Goal: Transaction & Acquisition: Book appointment/travel/reservation

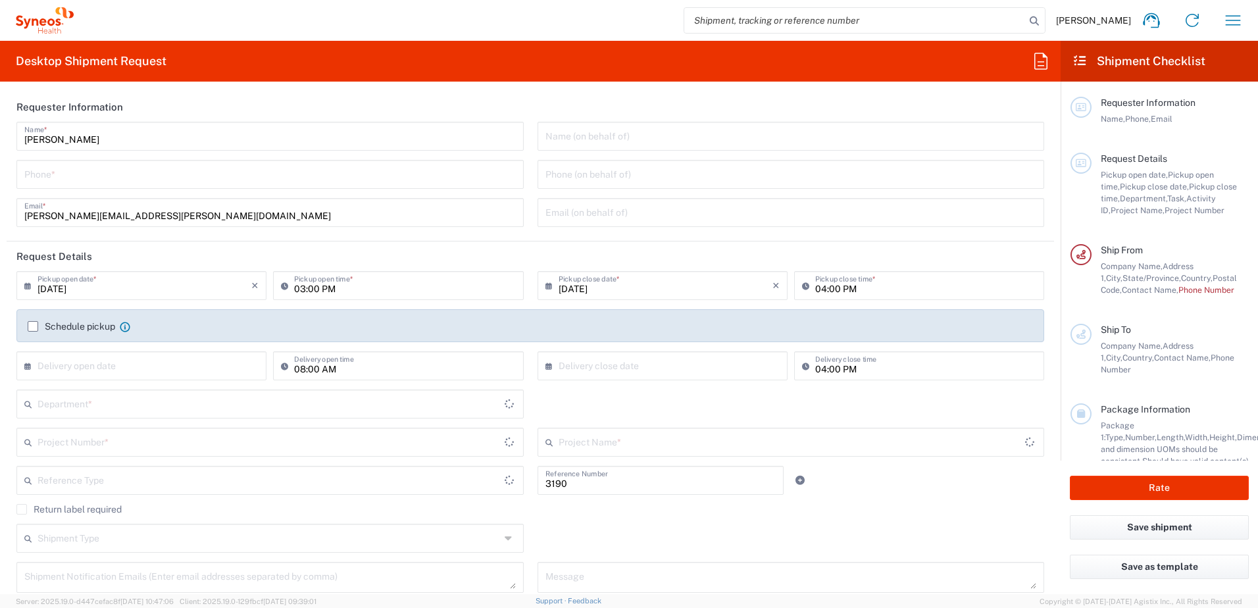
type input "Department"
type input "[US_STATE]"
type input "[GEOGRAPHIC_DATA]"
click at [153, 176] on input "tel" at bounding box center [270, 173] width 492 height 23
type input "3035422248"
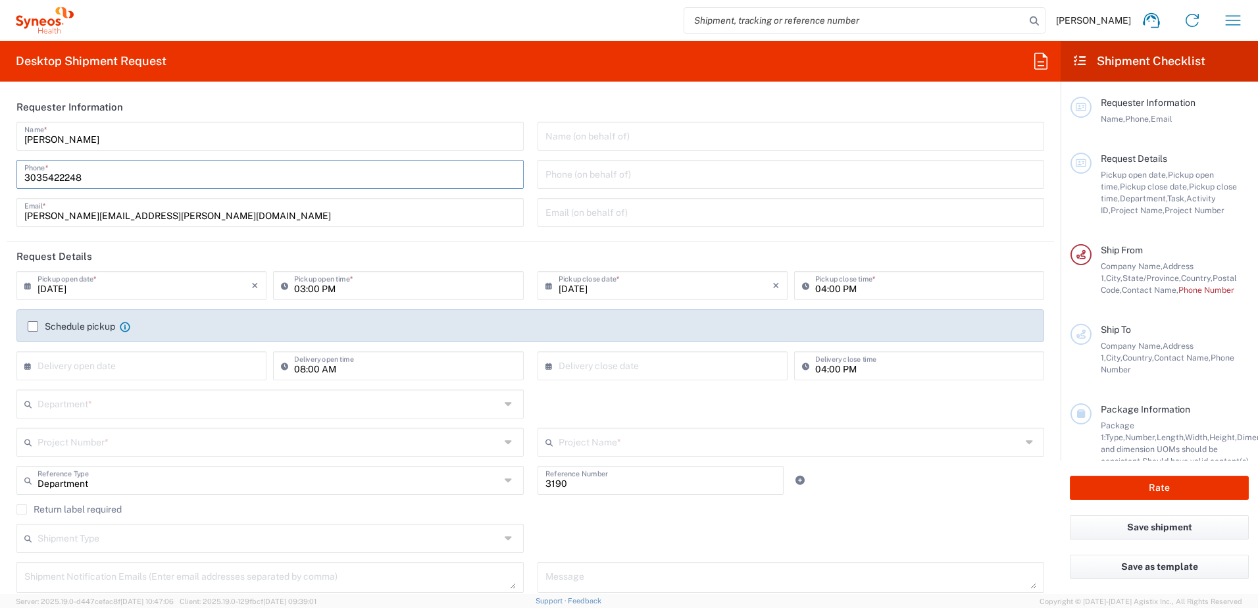
type input "[PERSON_NAME][EMAIL_ADDRESS][PERSON_NAME][DOMAIN_NAME]"
type input "3035422248"
type input "[STREET_ADDRESS]"
type input "Zebulon"
type input "NC"
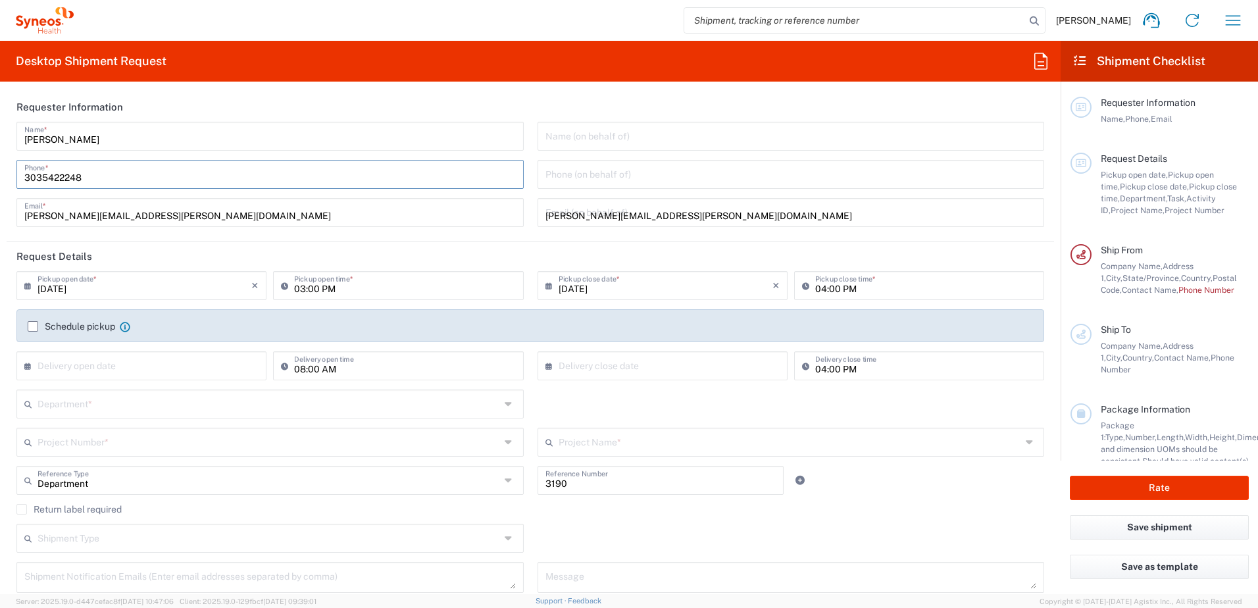
type input "[GEOGRAPHIC_DATA]"
type input "27597"
type input "3035422248"
type input "[PERSON_NAME][EMAIL_ADDRESS][PERSON_NAME][DOMAIN_NAME]"
type input "[PERSON_NAME]"
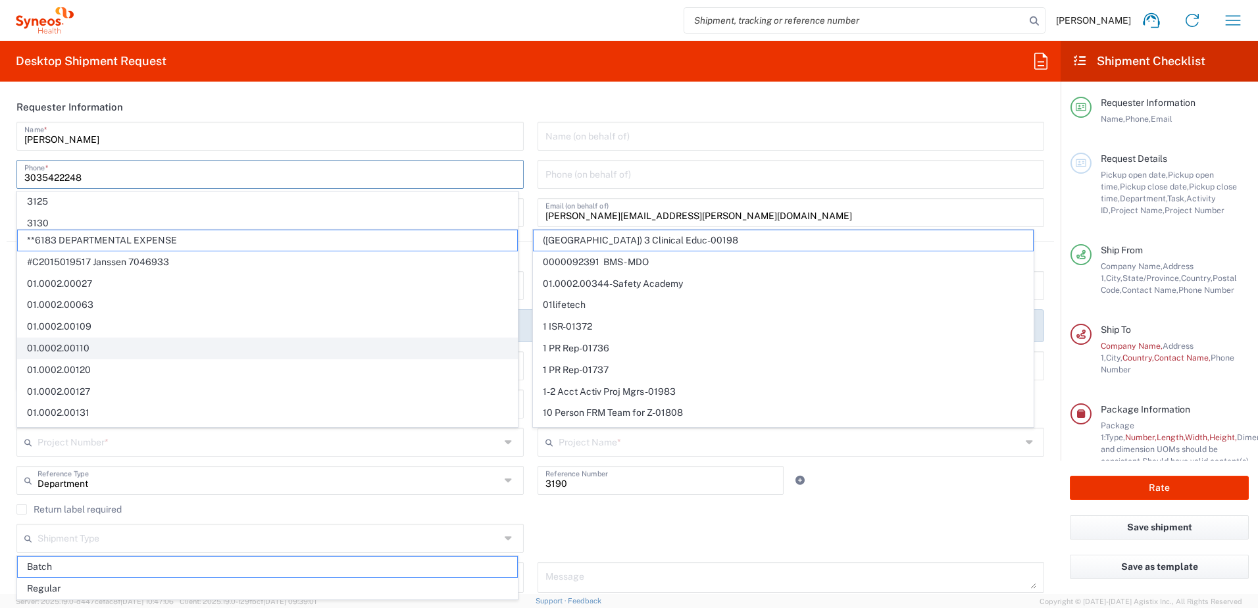
scroll to position [132, 0]
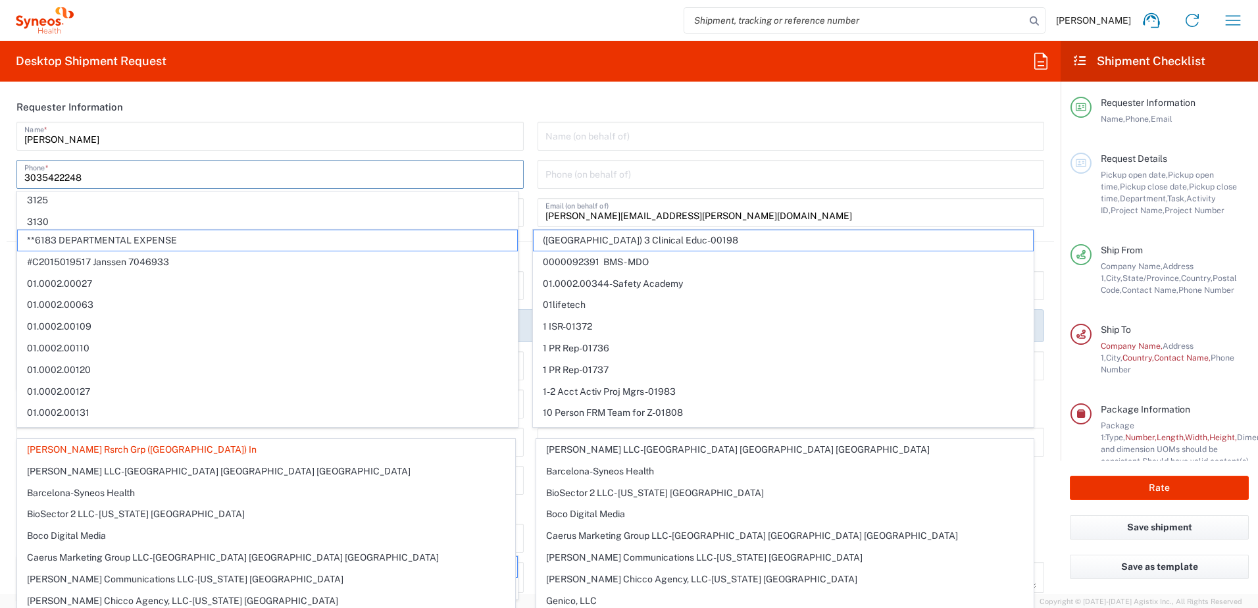
click at [297, 98] on header "Requester Information" at bounding box center [530, 107] width 1047 height 30
type input "[PERSON_NAME] Rsrch Grp ([GEOGRAPHIC_DATA]) In"
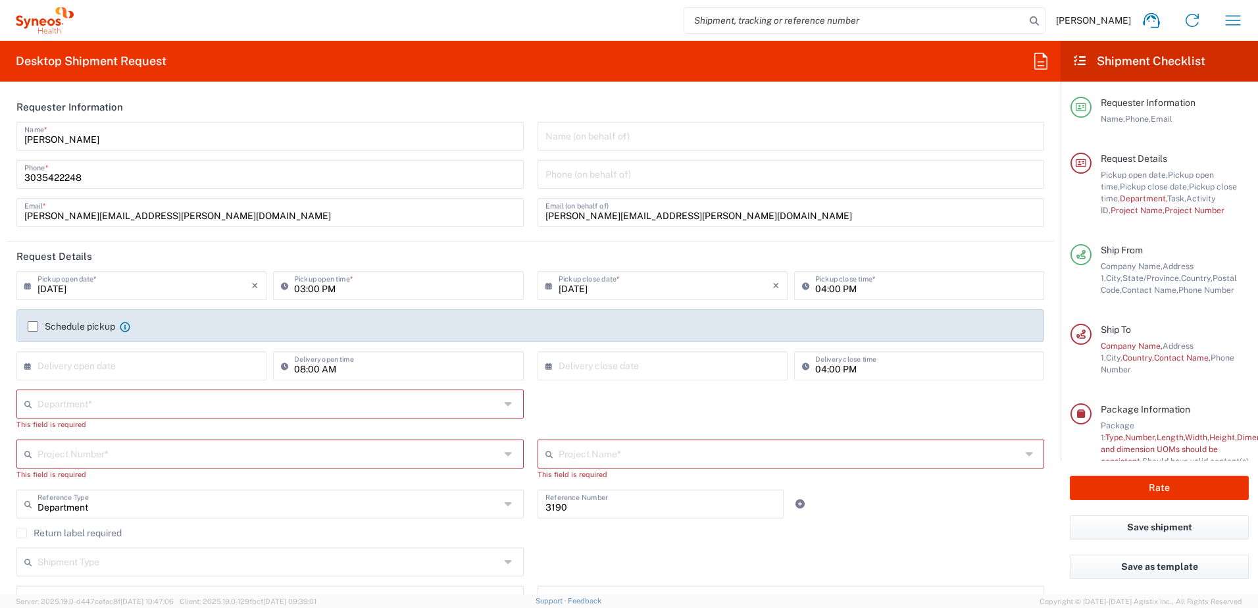
click at [103, 395] on input "text" at bounding box center [269, 402] width 463 height 23
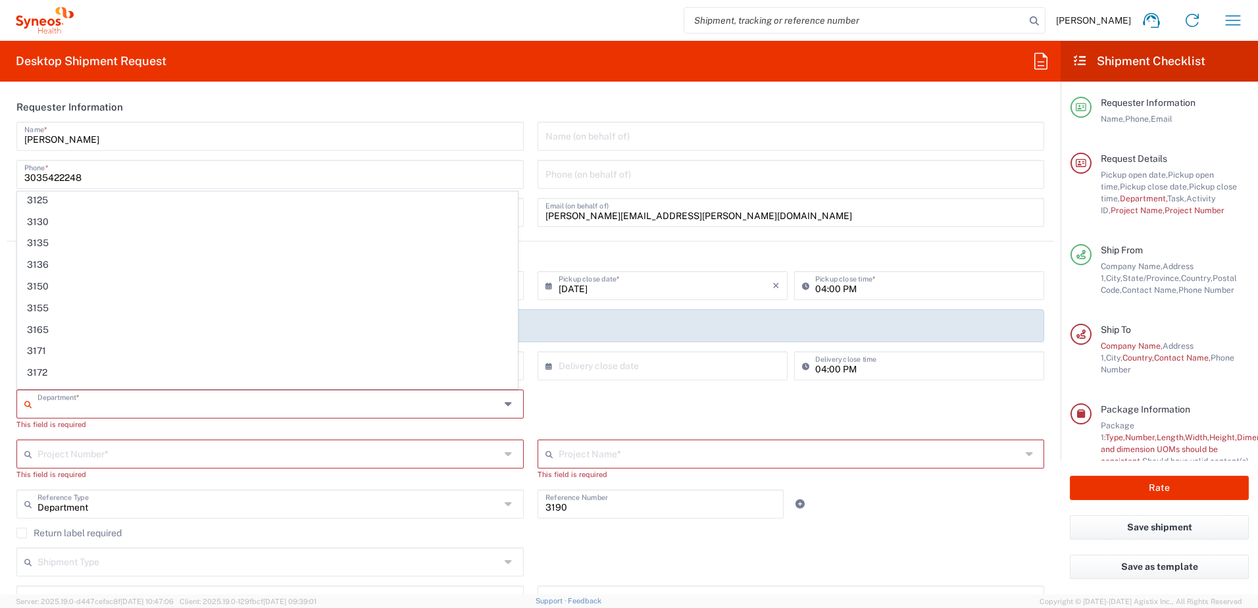
scroll to position [0, 0]
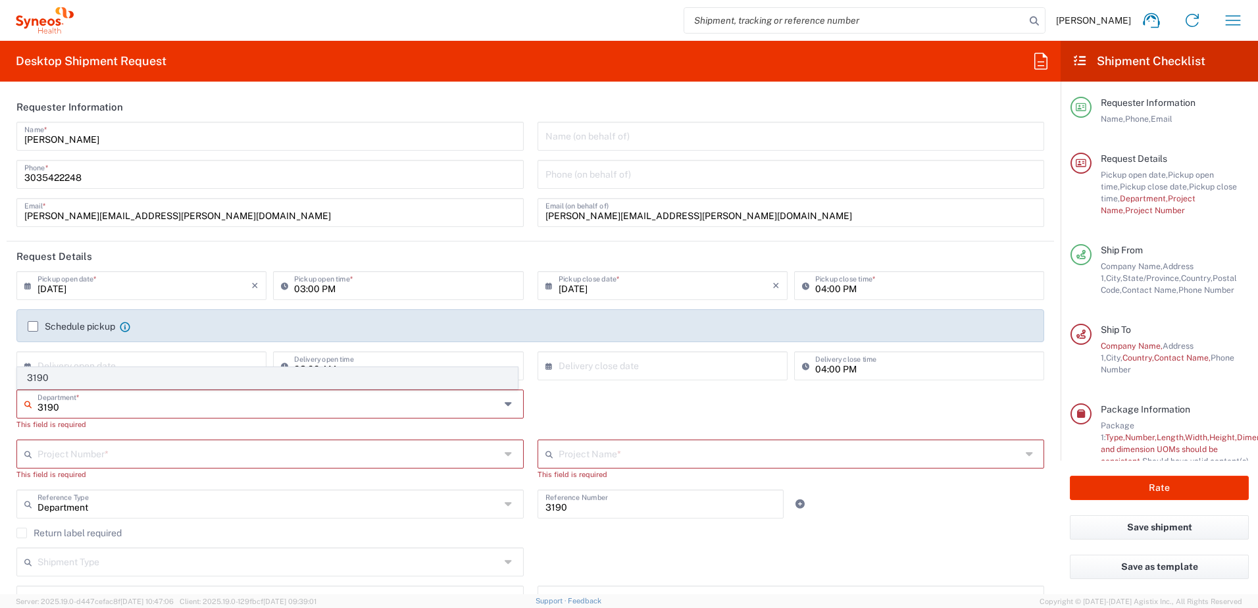
type input "3190"
click at [81, 377] on span "3190" at bounding box center [267, 378] width 499 height 20
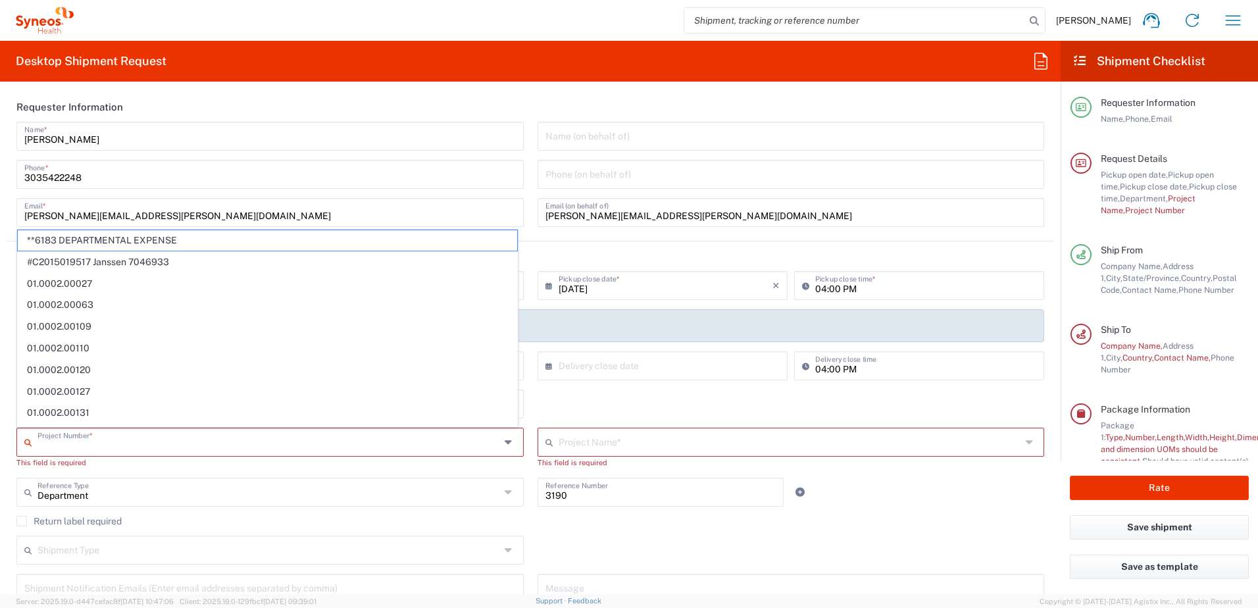
click at [96, 436] on input "text" at bounding box center [269, 441] width 463 height 23
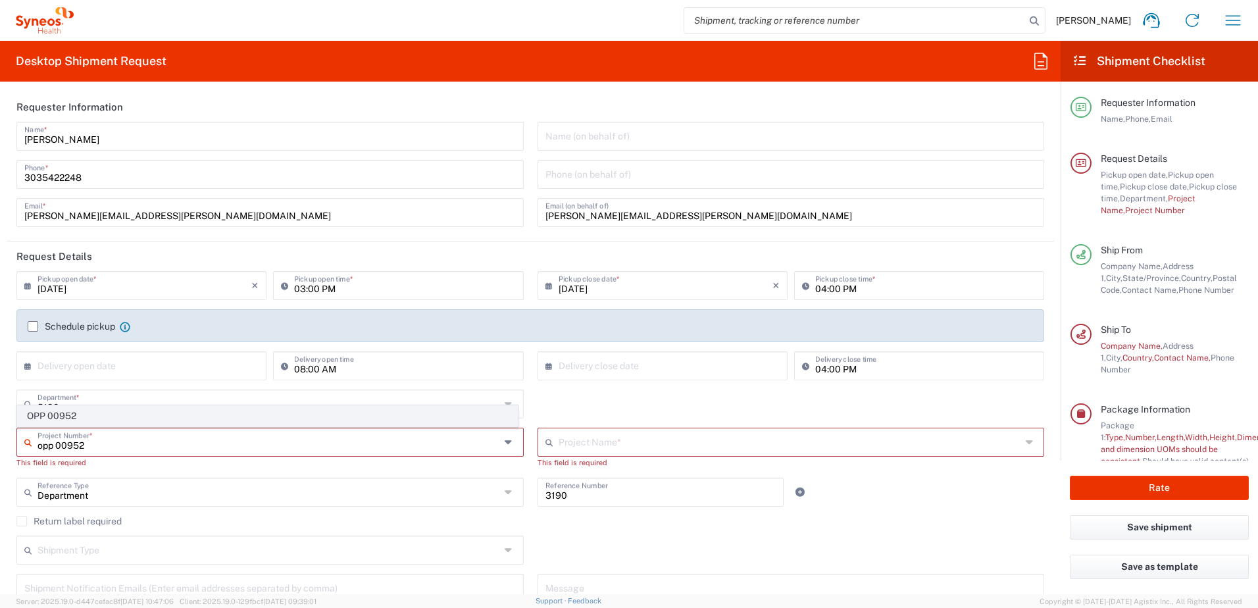
click at [88, 412] on span "OPP 00952" at bounding box center [267, 416] width 499 height 20
type input "OPP 00952"
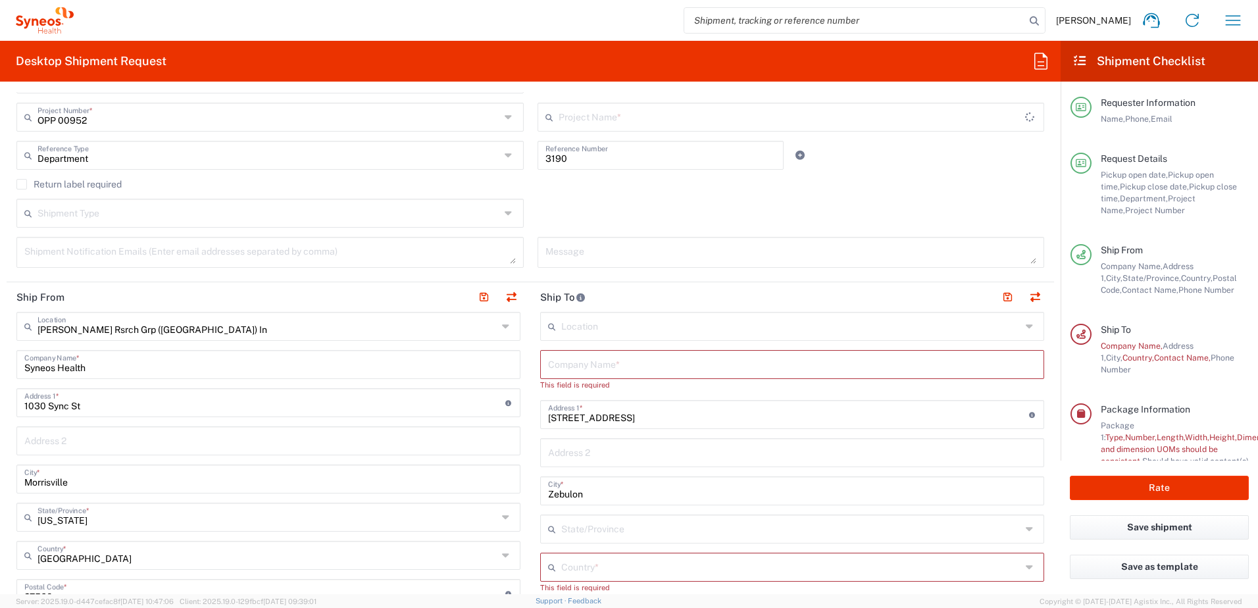
type input "802-WWC-006"
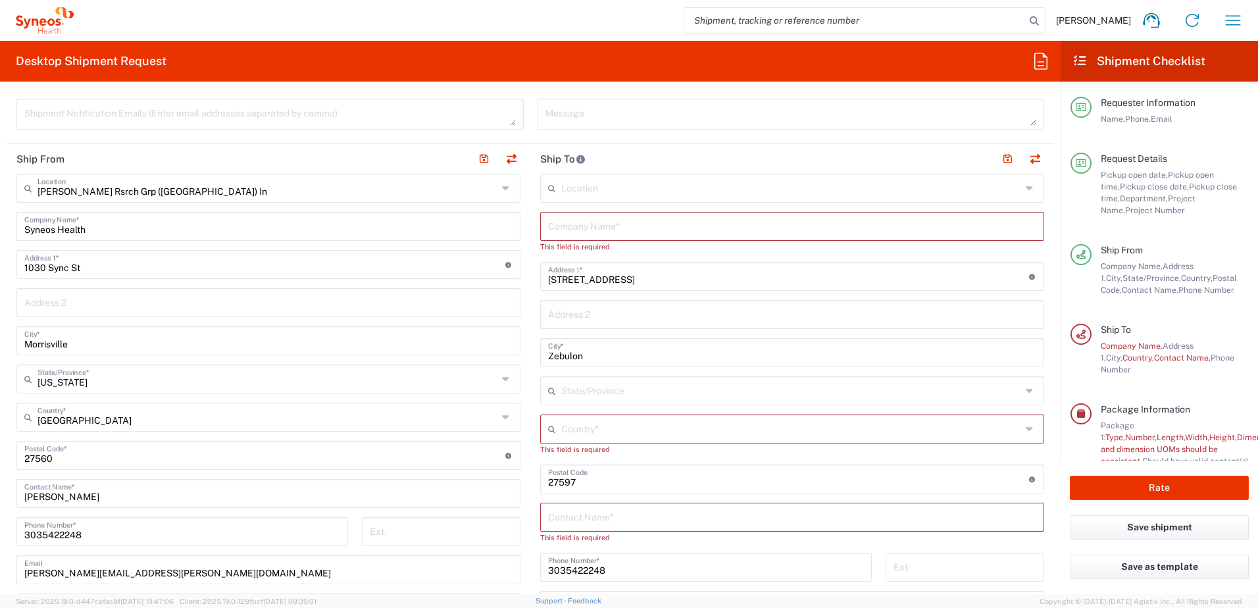
scroll to position [461, 0]
drag, startPoint x: 101, startPoint y: 235, endPoint x: -122, endPoint y: 232, distance: 223.1
click at [0, 232] on html "[PERSON_NAME] Home Shipment estimator Shipment tracking Desktop shipment reques…" at bounding box center [629, 304] width 1258 height 608
type input "i"
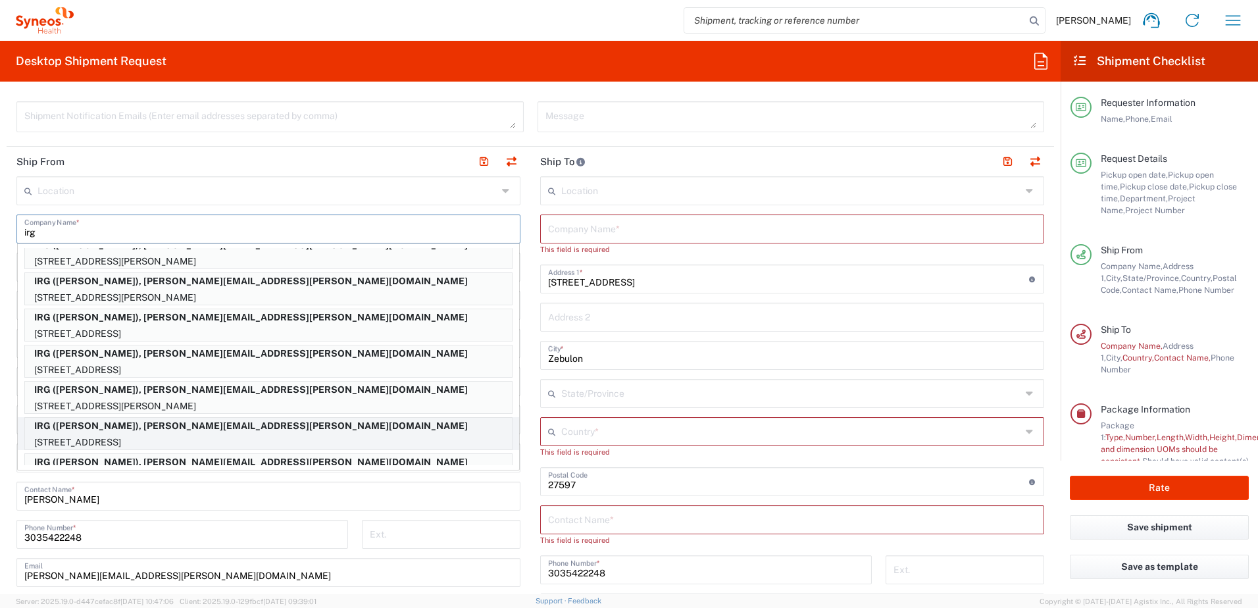
scroll to position [132, 0]
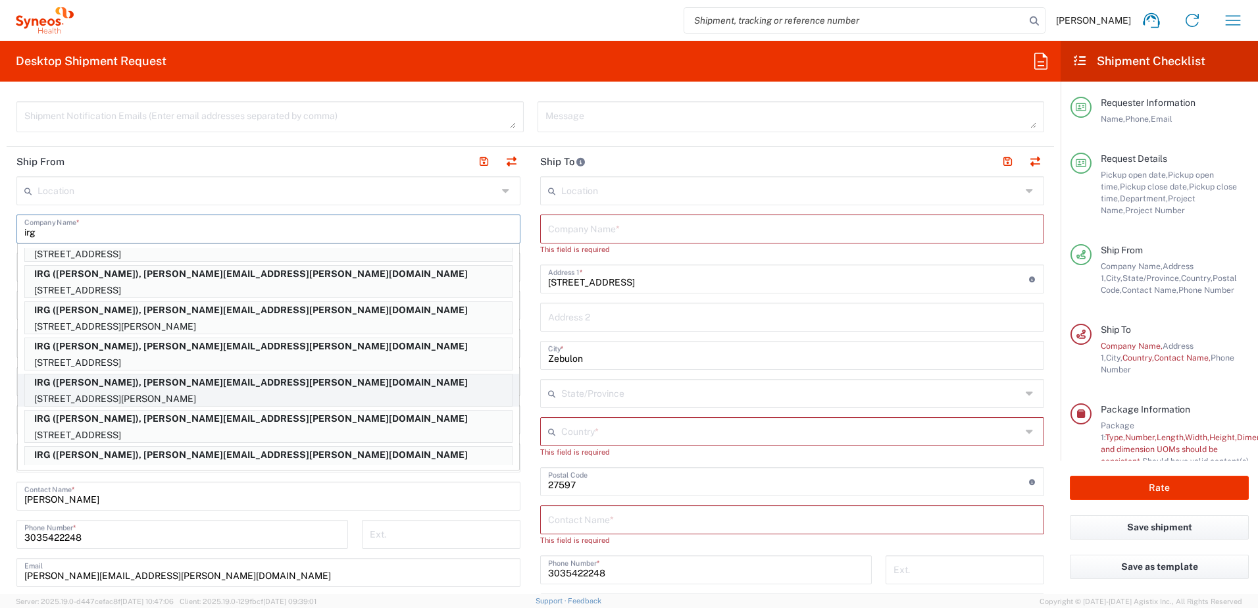
click at [170, 393] on p "[STREET_ADDRESS][PERSON_NAME]" at bounding box center [268, 399] width 487 height 16
type input "IRG"
type input "[STREET_ADDRESS][PERSON_NAME]"
type input "BENNINGTON"
type input "[US_STATE]"
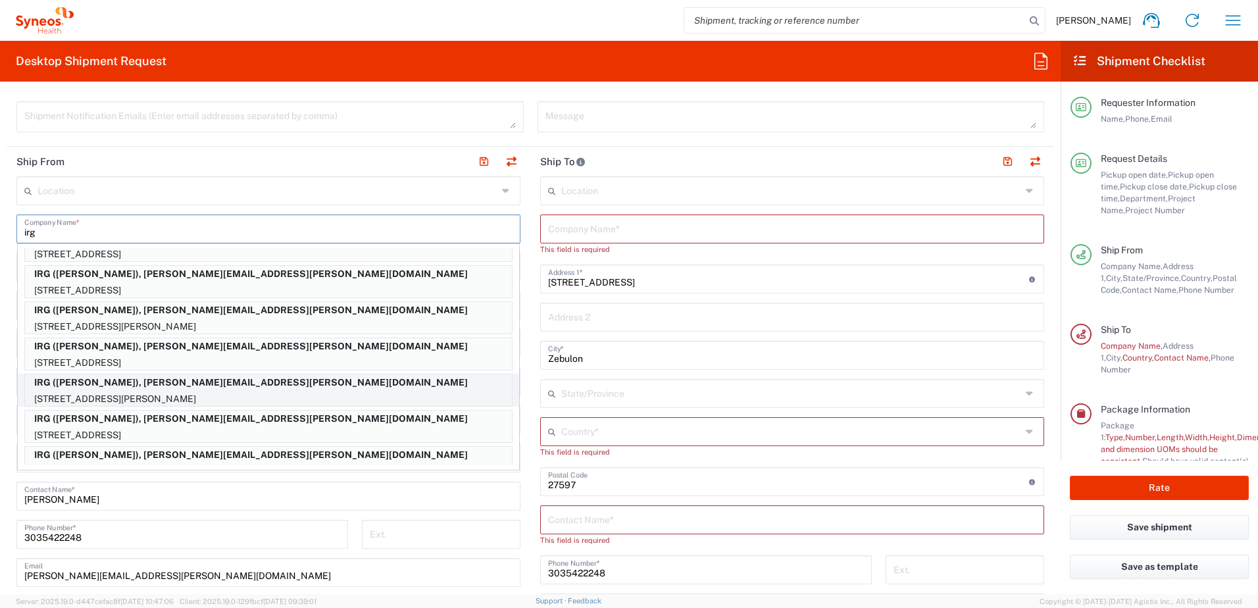
type input "05201"
type input "[PERSON_NAME]"
type input "7724753611"
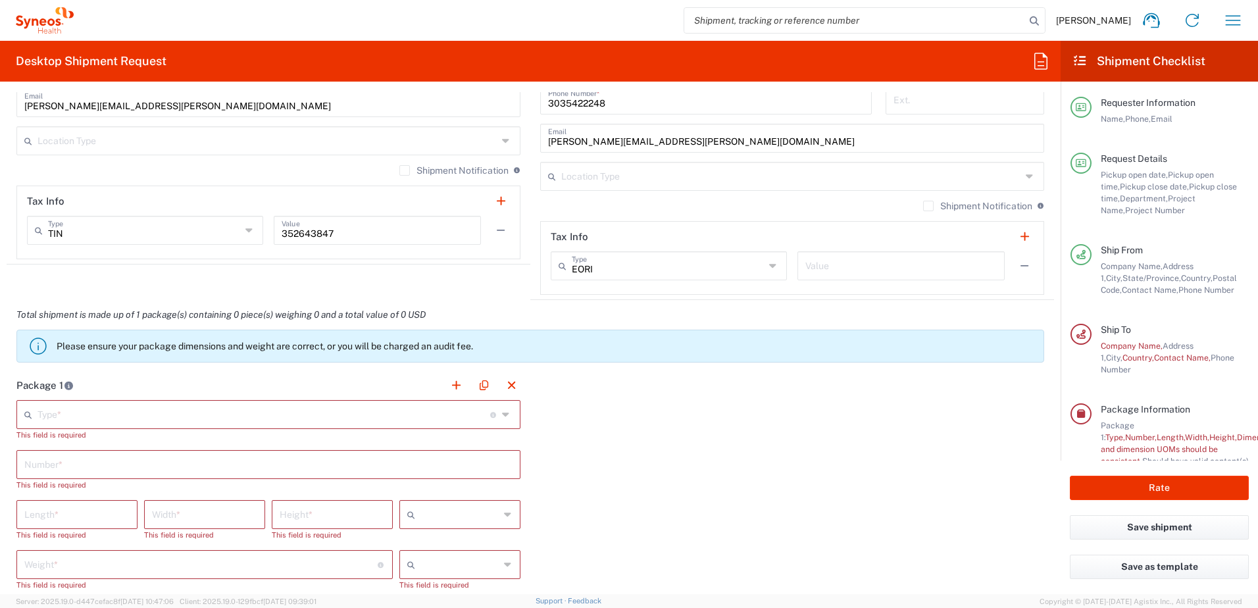
scroll to position [987, 0]
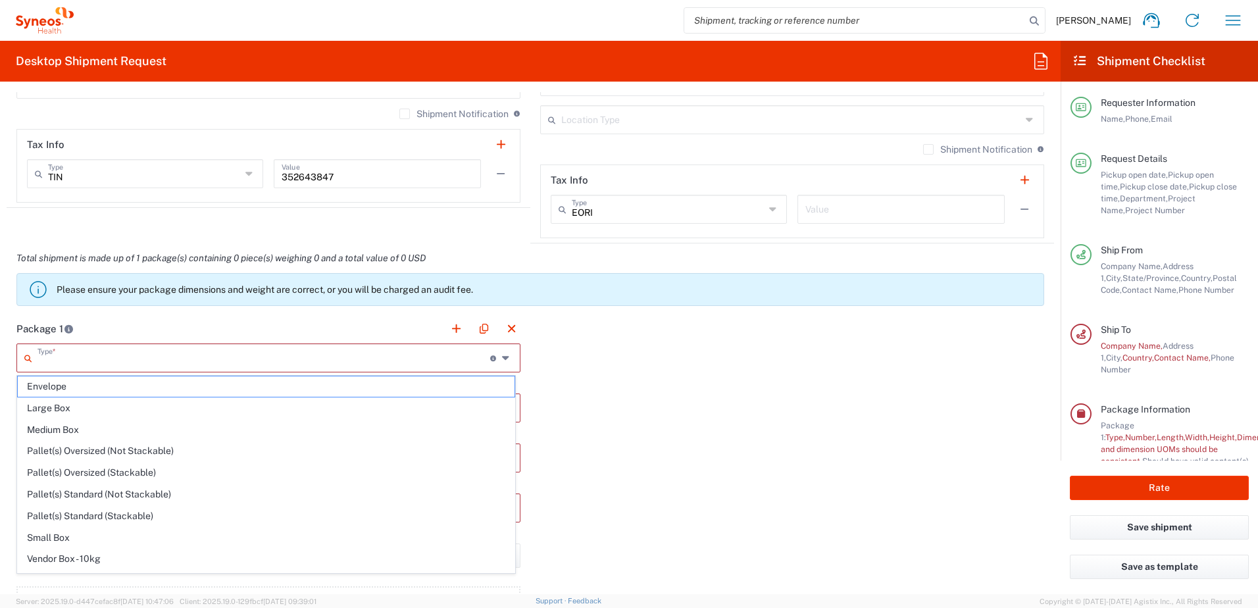
click at [88, 355] on input "text" at bounding box center [264, 356] width 453 height 23
click at [93, 391] on span "Envelope" at bounding box center [266, 386] width 497 height 20
type input "Envelope"
type input "1"
type input "9.5"
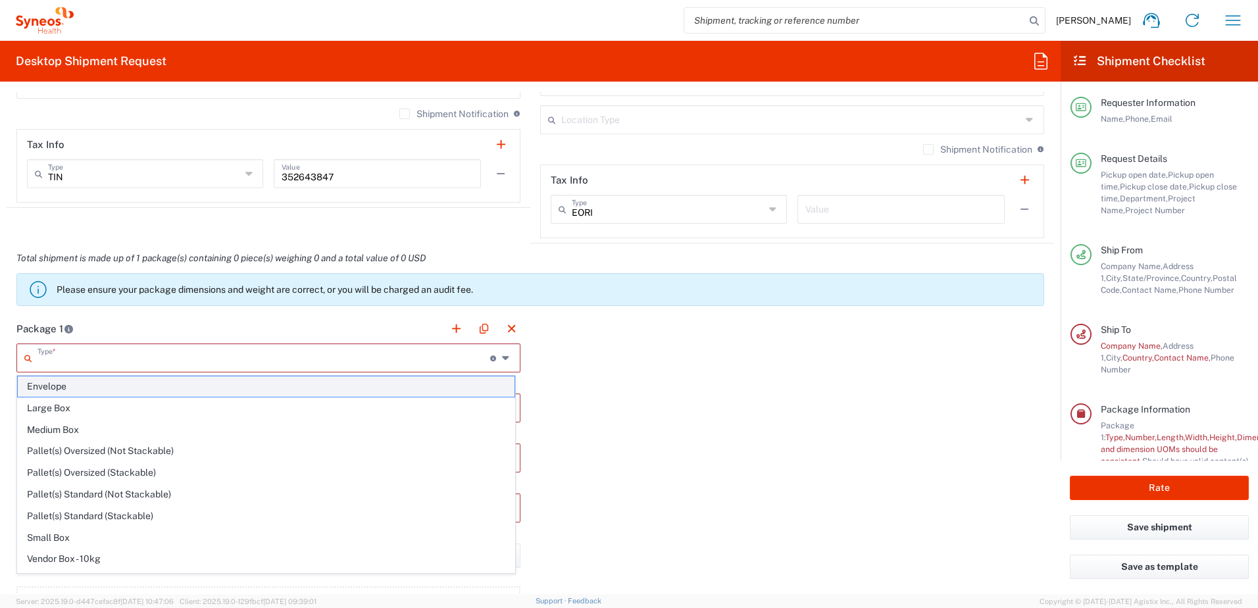
type input "12.5"
type input "0.25"
type input "in"
type input "0.45"
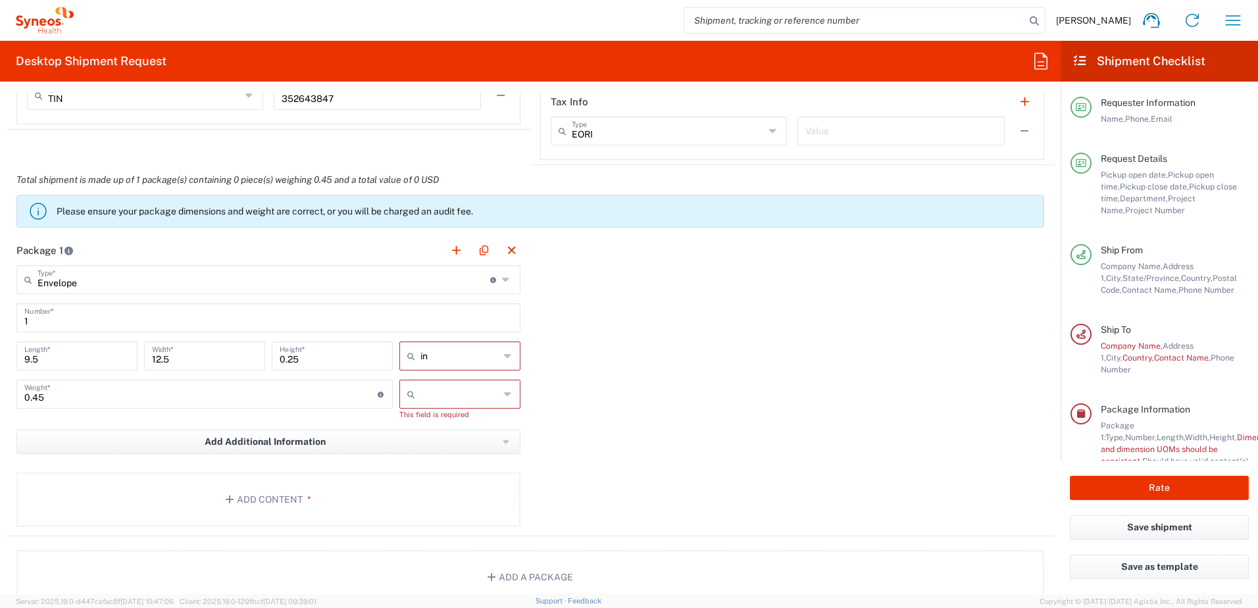
scroll to position [1184, 0]
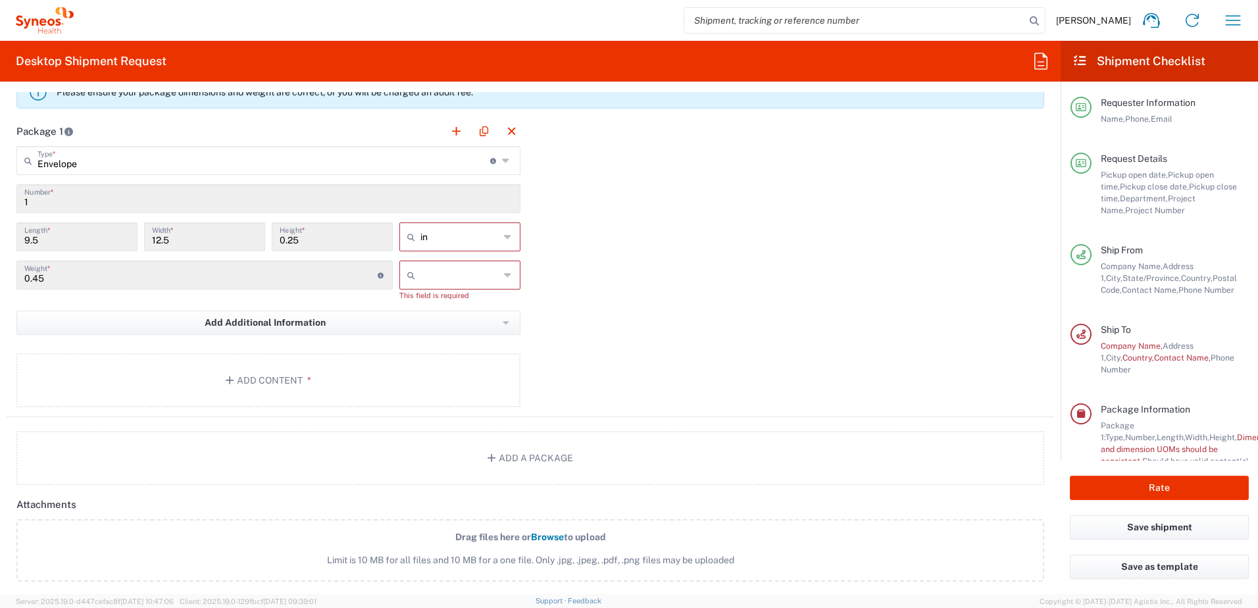
click at [449, 274] on input "text" at bounding box center [459, 275] width 79 height 21
click at [443, 324] on span "lbs" at bounding box center [455, 325] width 117 height 20
type input "lbs"
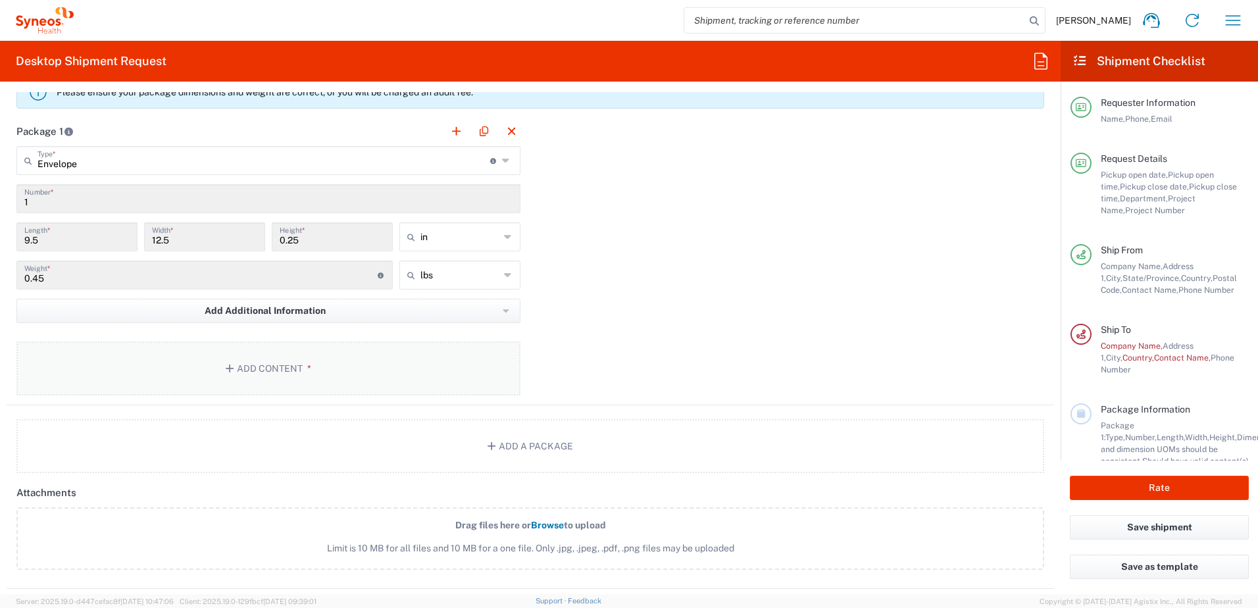
click at [312, 365] on button "Add Content *" at bounding box center [268, 368] width 504 height 54
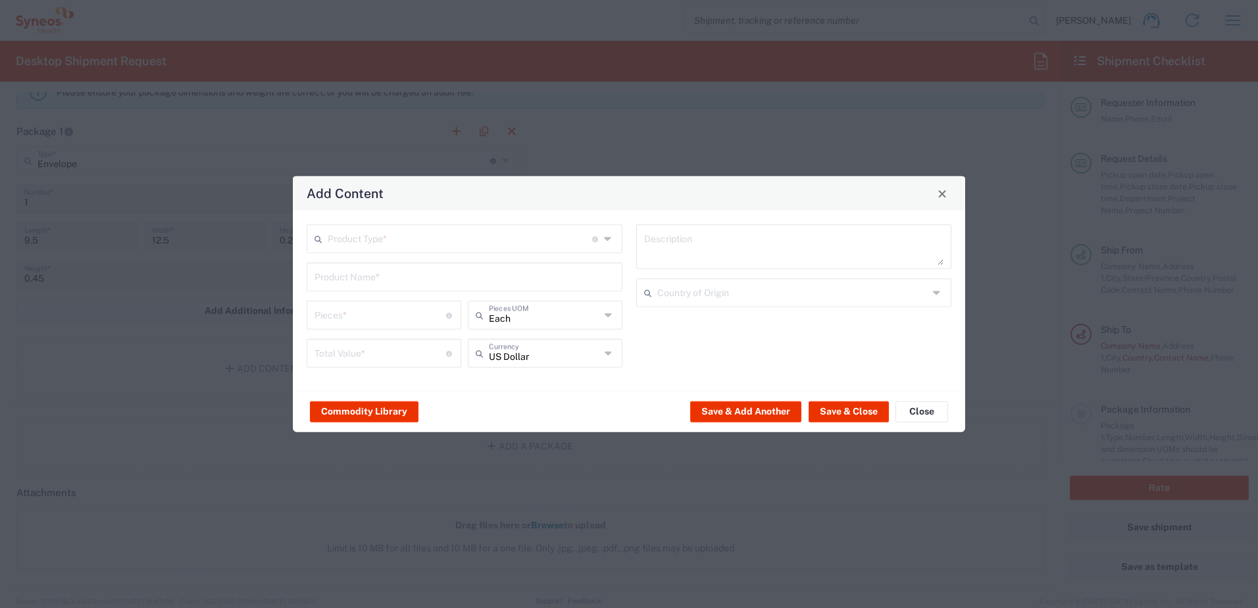
click at [401, 241] on input "text" at bounding box center [460, 237] width 265 height 23
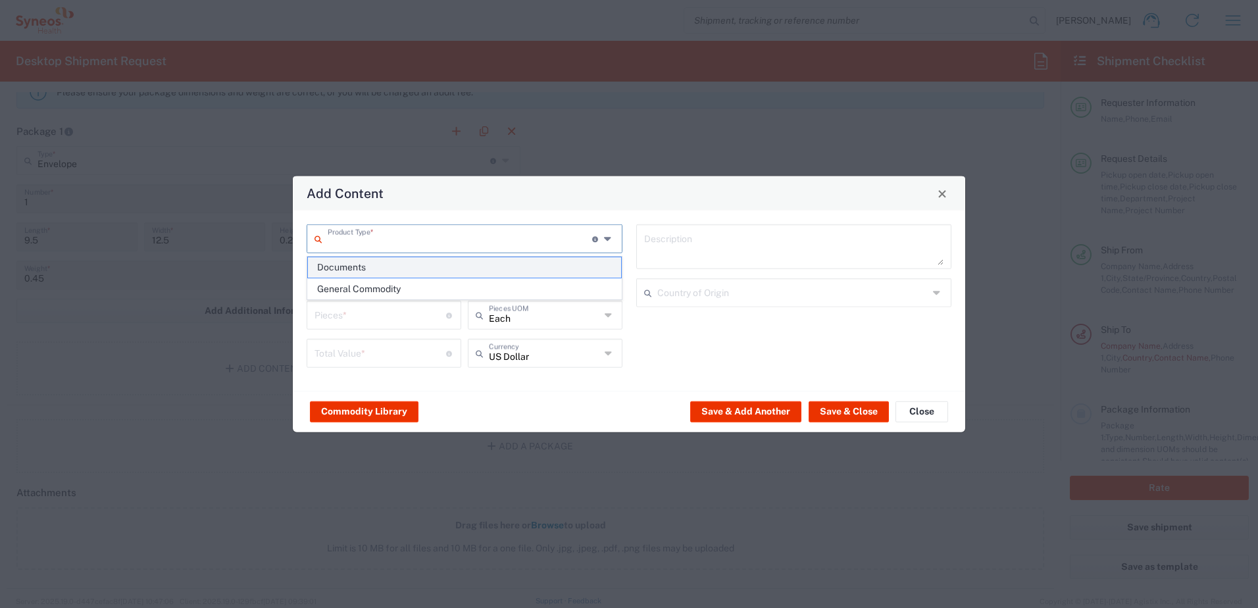
click at [399, 268] on span "Documents" at bounding box center [464, 267] width 313 height 20
type input "Documents"
type input "1"
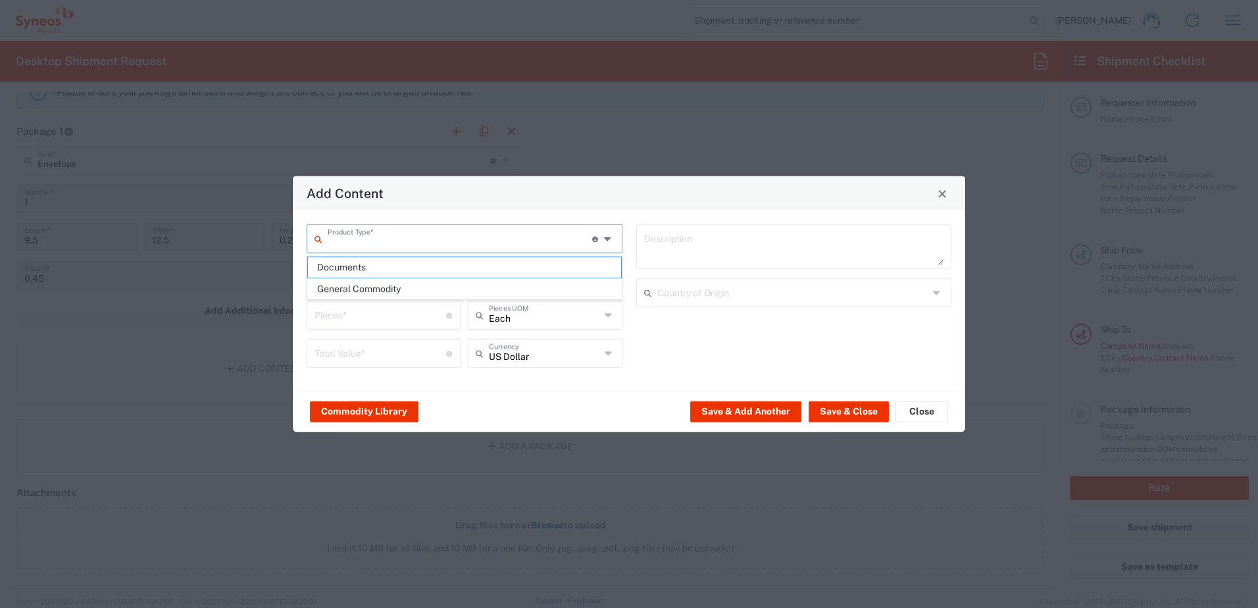
type textarea "Documents"
click at [824, 412] on button "Save & Close" at bounding box center [849, 411] width 80 height 21
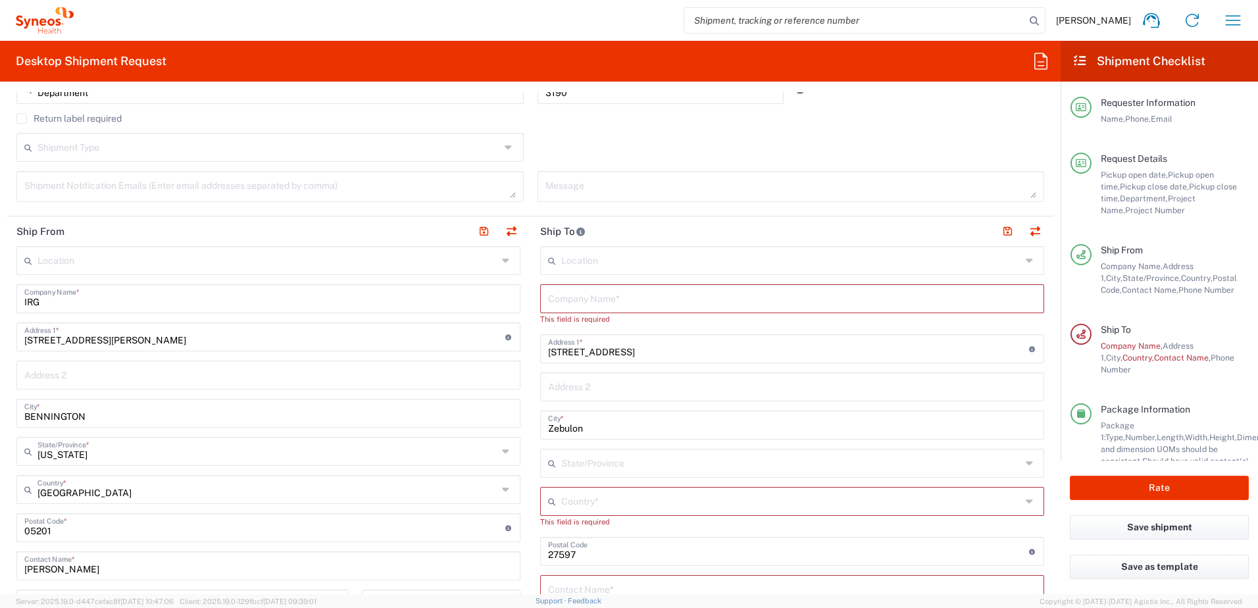
scroll to position [592, 0]
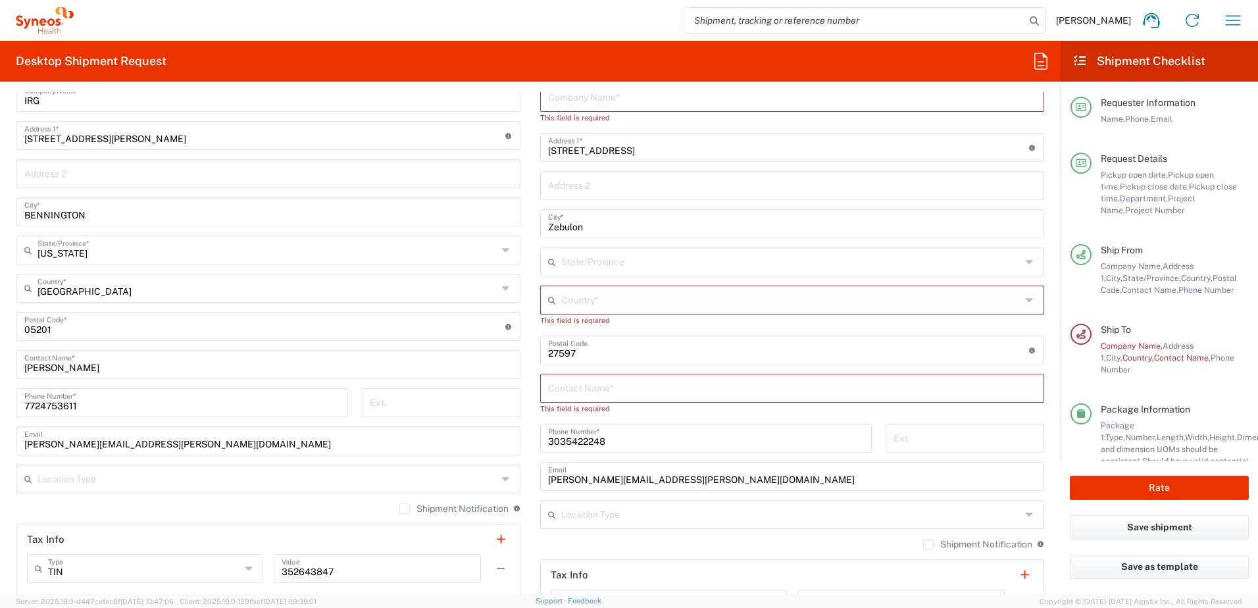
click at [624, 387] on input "text" at bounding box center [792, 387] width 488 height 23
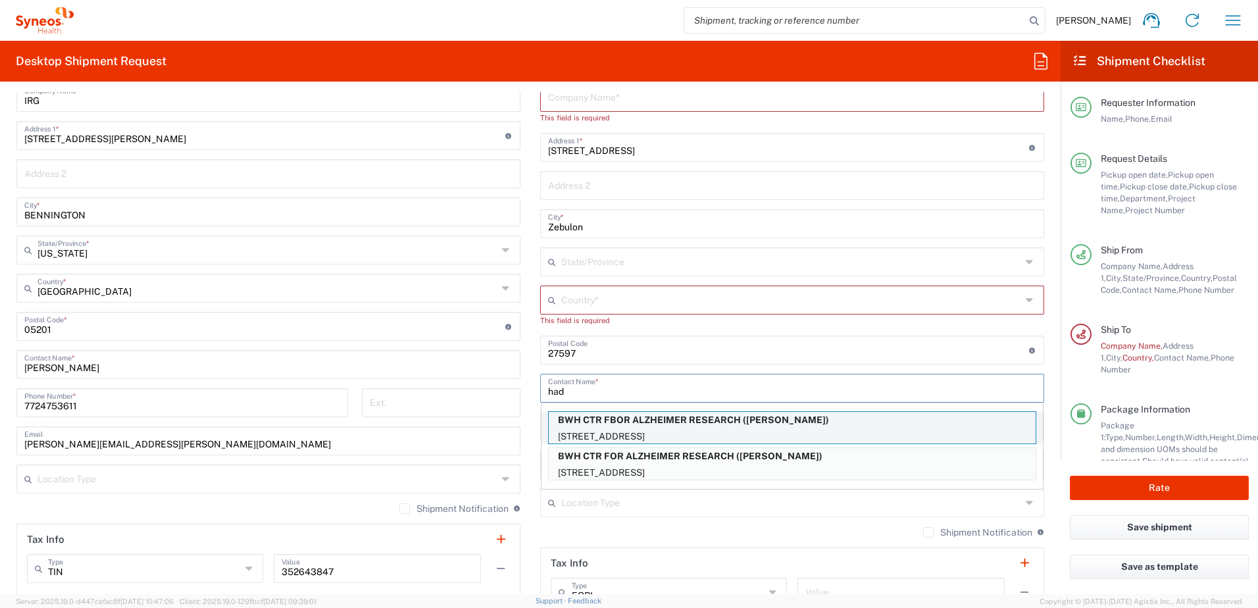
type input "had"
click at [642, 427] on p "BWH CTR FBOR ALZHEIMER RESEARCH ([PERSON_NAME])" at bounding box center [792, 420] width 487 height 16
type input "BWH CTR FBOR ALZHEIMER RESEARCH"
type input "[STREET_ADDRESS]"
type input "[GEOGRAPHIC_DATA]"
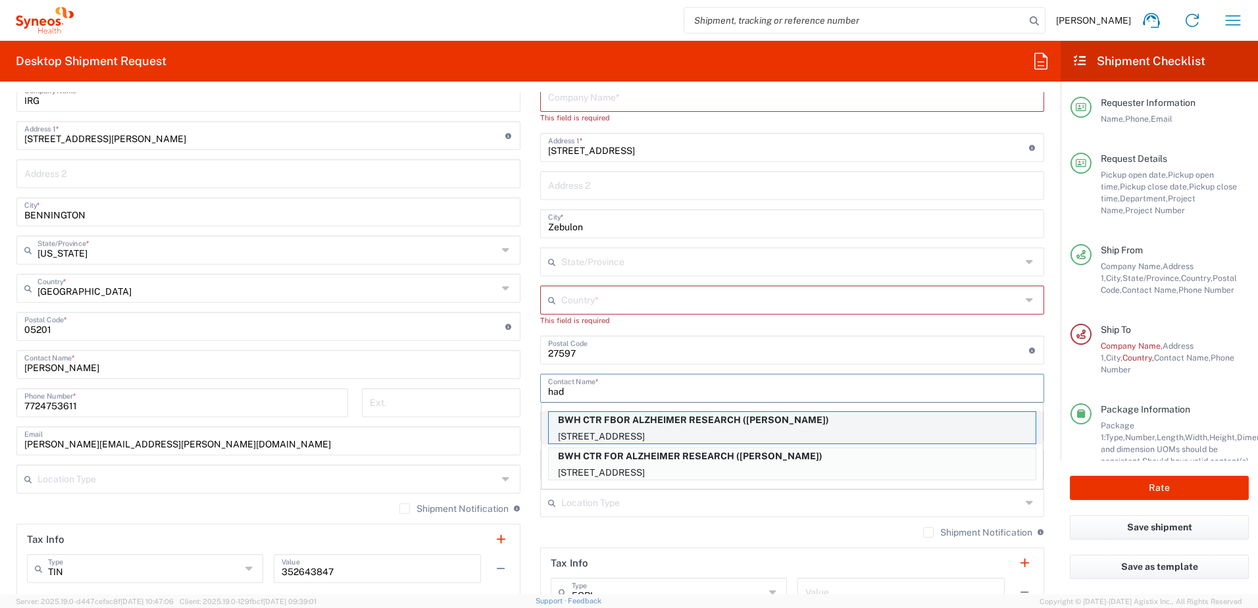
type input "[GEOGRAPHIC_DATA]"
type input "02115"
type input "[PERSON_NAME]"
type input "6177328516"
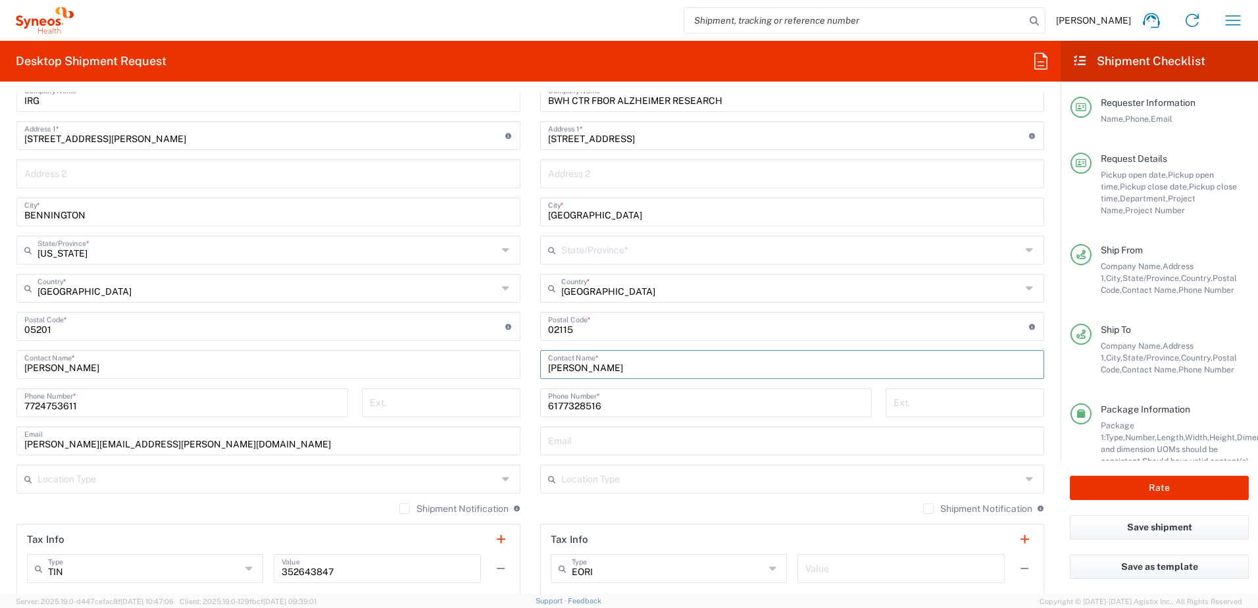
type input "[US_STATE]"
click at [1090, 484] on button "Rate" at bounding box center [1159, 488] width 179 height 24
type input "OPP 00952"
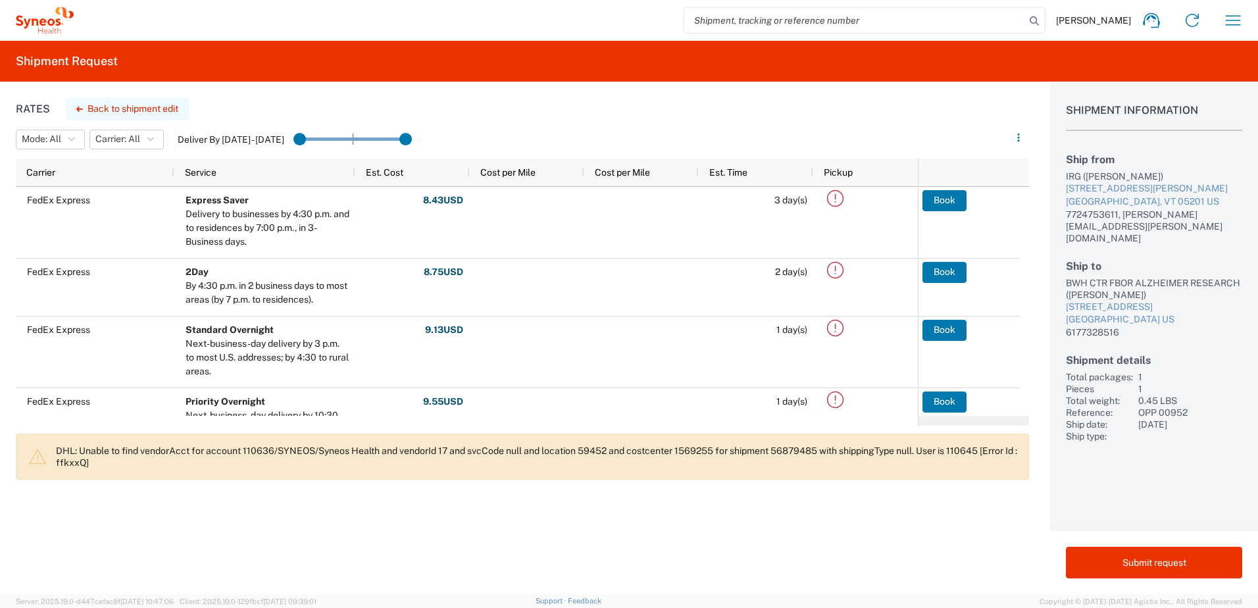
click at [124, 103] on button "Back to shipment edit" at bounding box center [127, 108] width 123 height 23
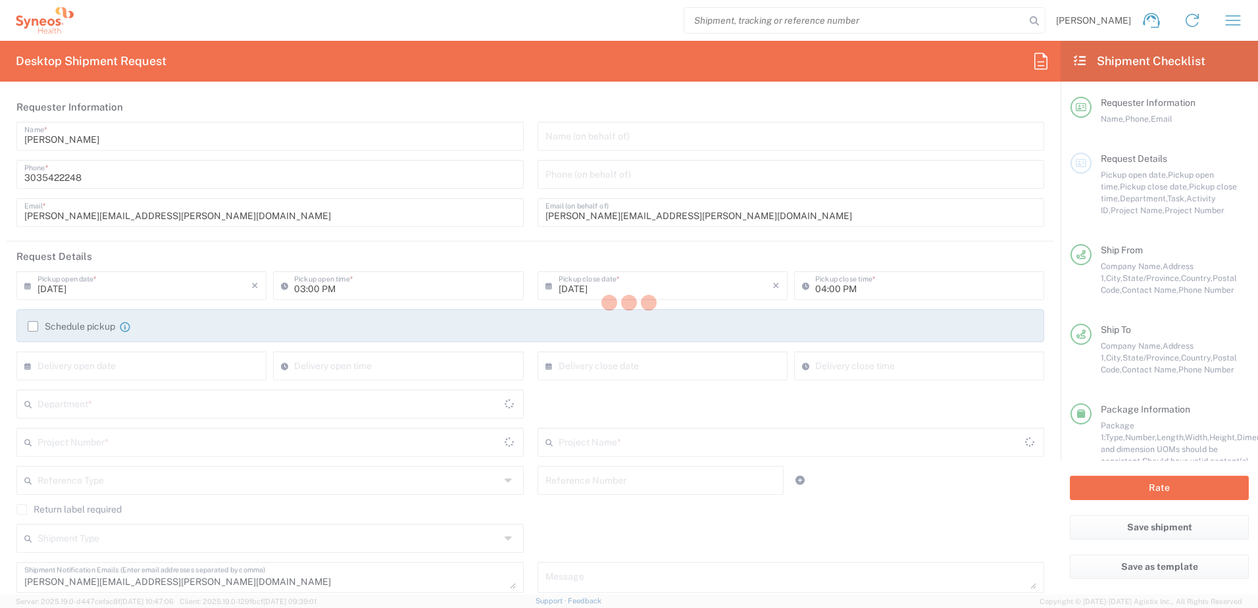
type input "[US_STATE]"
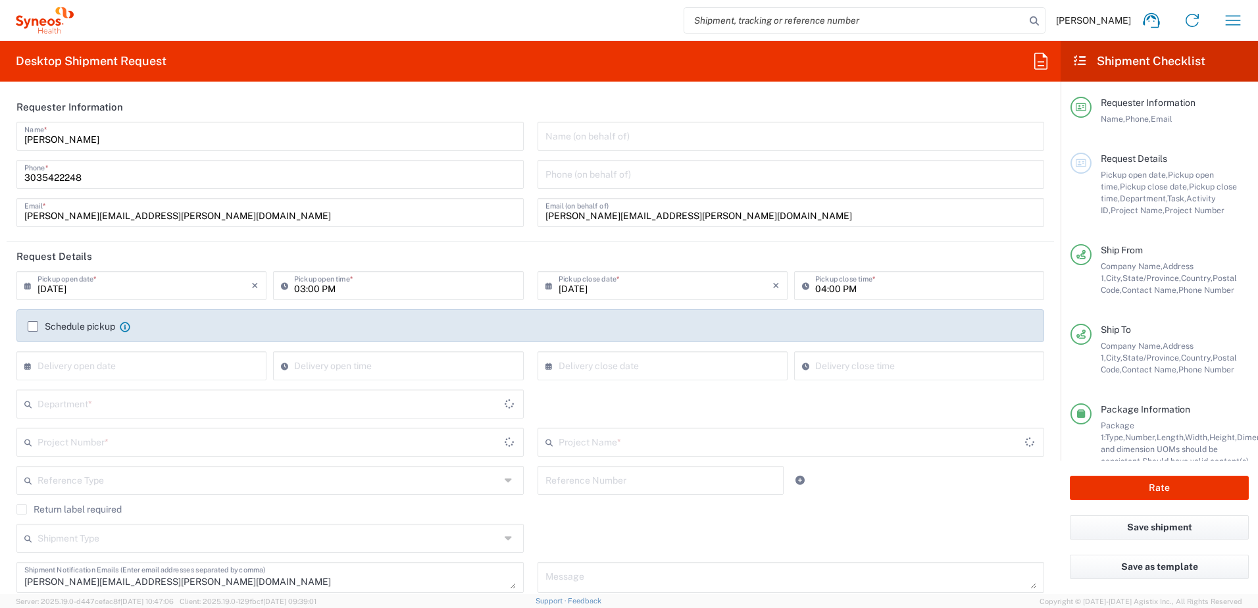
type input "[US_STATE]"
type input "Envelope"
type input "802-WWC-006"
type input "OPP 00952"
type input "3190"
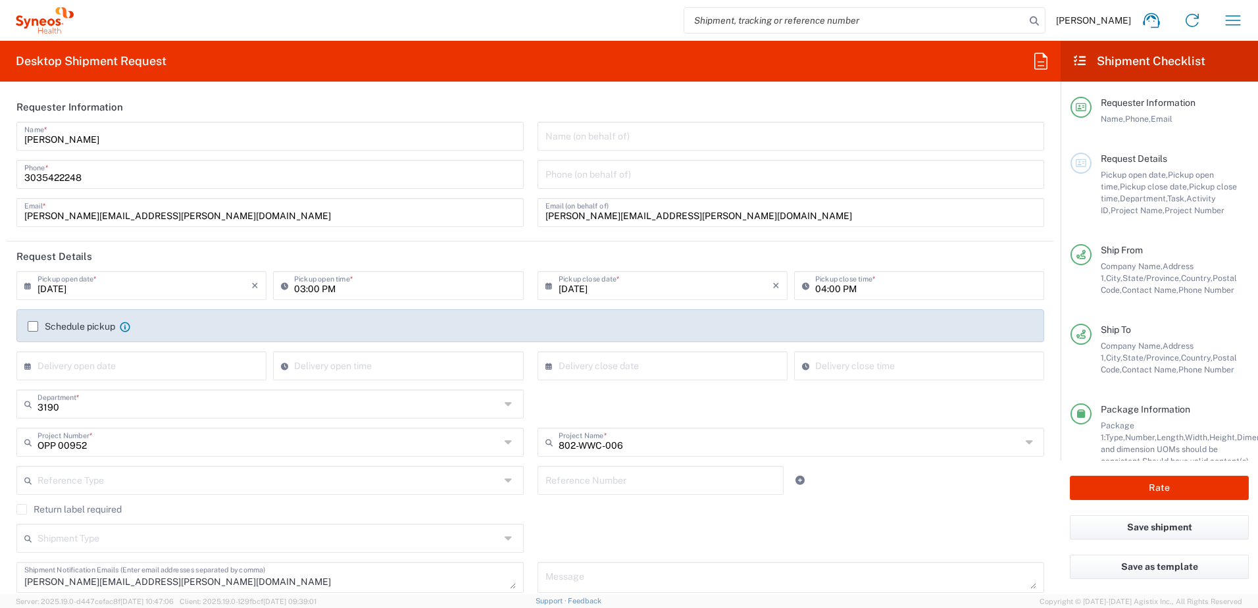
click at [126, 291] on input "[DATE]" at bounding box center [145, 284] width 214 height 23
click at [462, 287] on input "03:00 PM" at bounding box center [404, 284] width 221 height 23
click at [816, 288] on input "04:00 PM" at bounding box center [925, 284] width 221 height 23
type input "05:00 PM"
click at [1113, 491] on button "Rate" at bounding box center [1159, 488] width 179 height 24
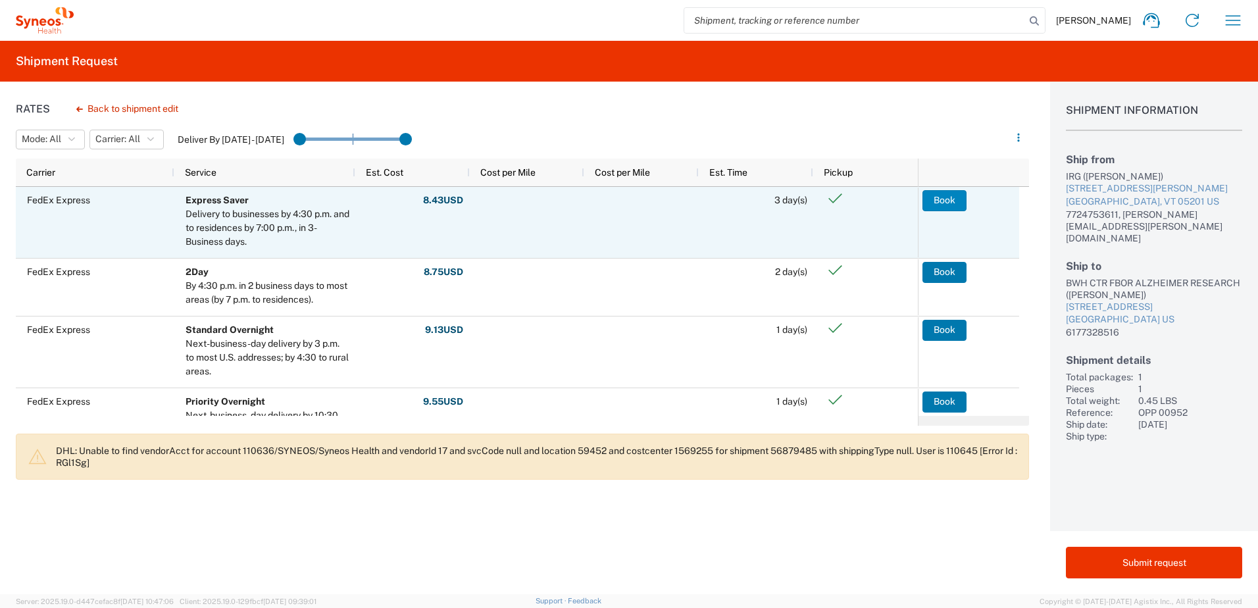
click at [946, 201] on button "Book" at bounding box center [944, 200] width 44 height 21
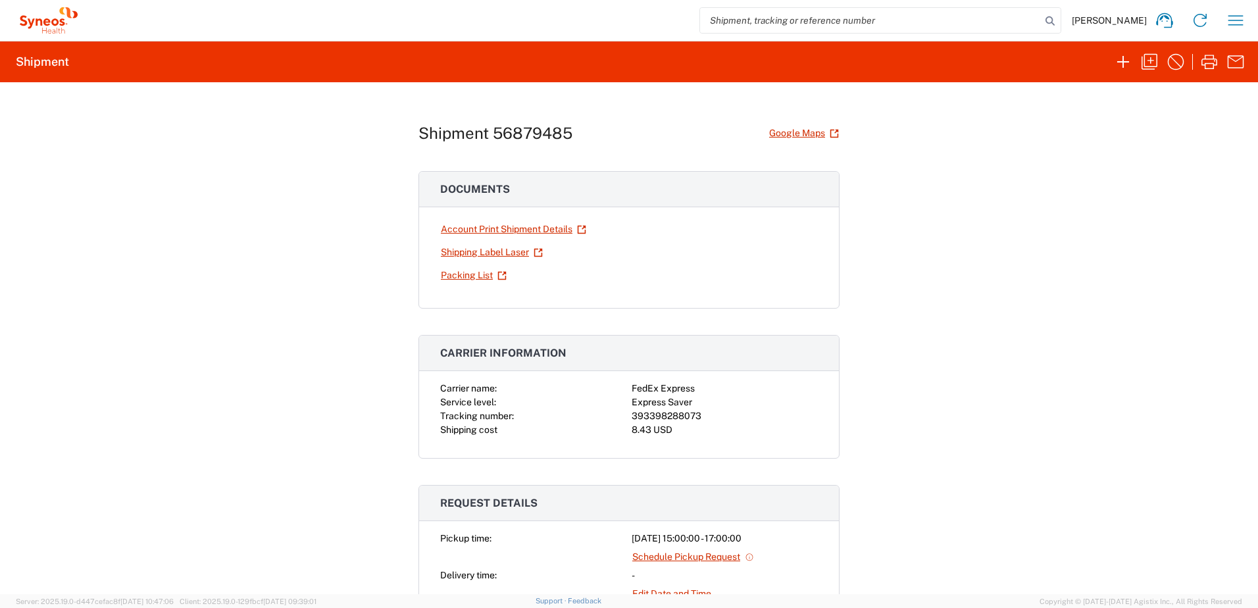
click at [333, 301] on div "Shipment 56879485 Google Maps Documents Account Print Shipment Details Shipping…" at bounding box center [629, 338] width 1258 height 512
